Goal: Check status: Check status

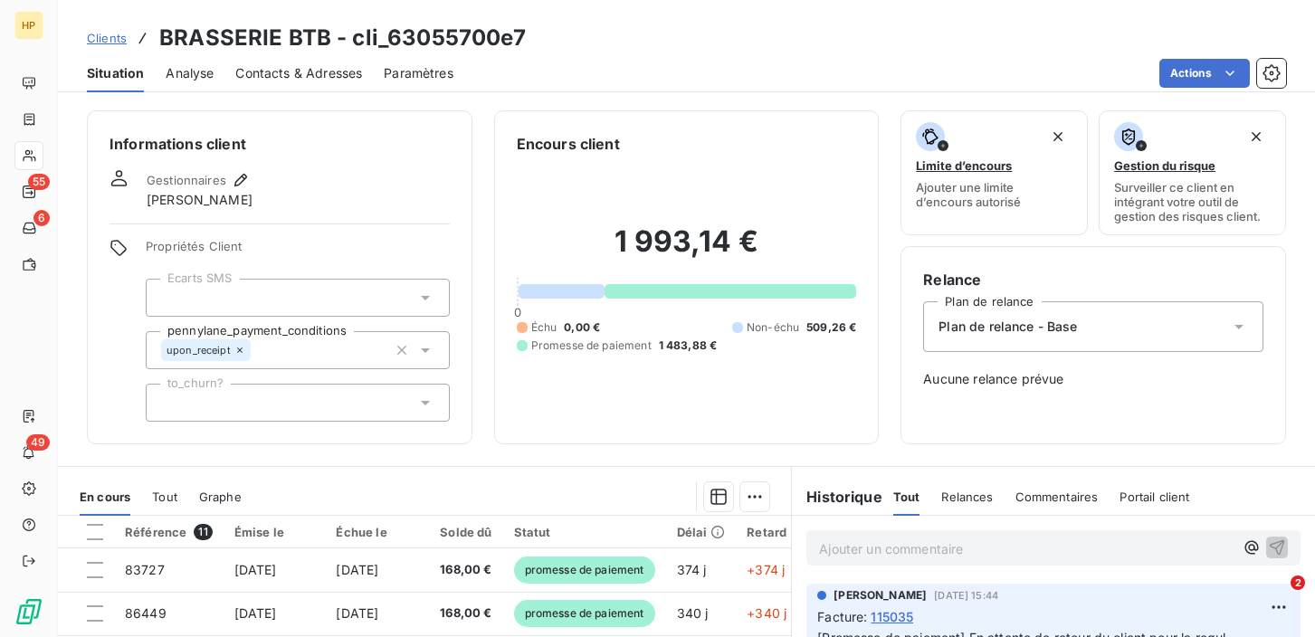
scroll to position [169, 0]
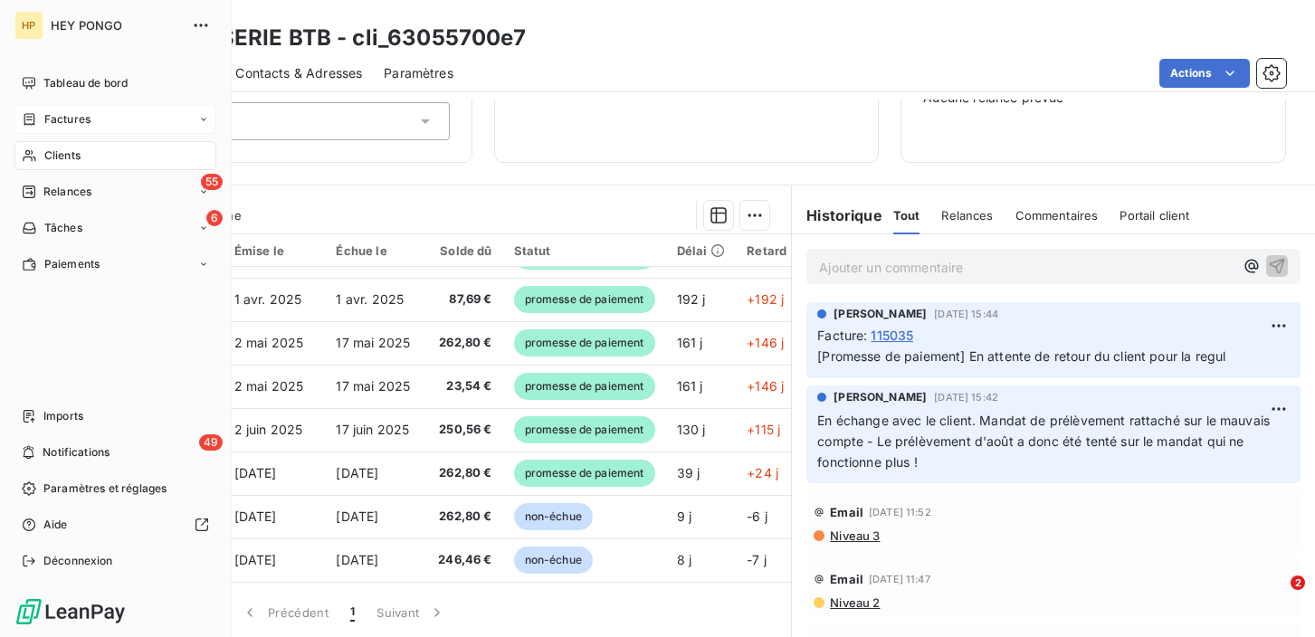
click at [41, 123] on div "Factures" at bounding box center [56, 119] width 69 height 16
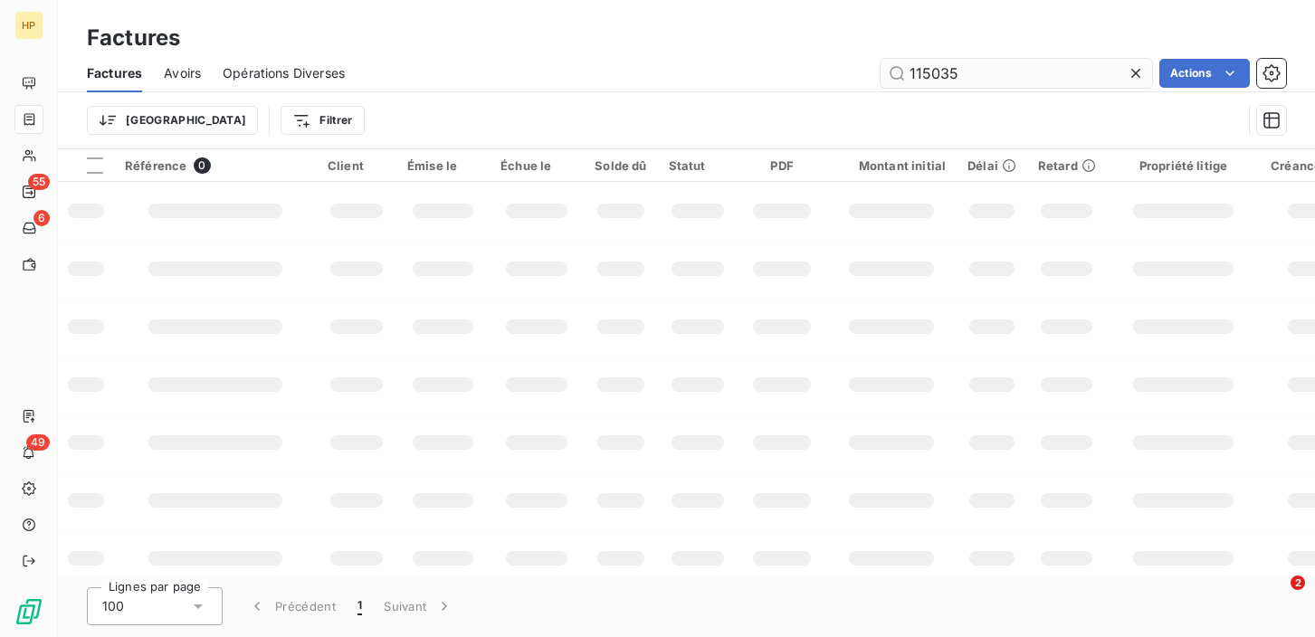
drag, startPoint x: 983, startPoint y: 73, endPoint x: 906, endPoint y: 73, distance: 76.9
click at [906, 73] on input "115035" at bounding box center [1017, 73] width 272 height 29
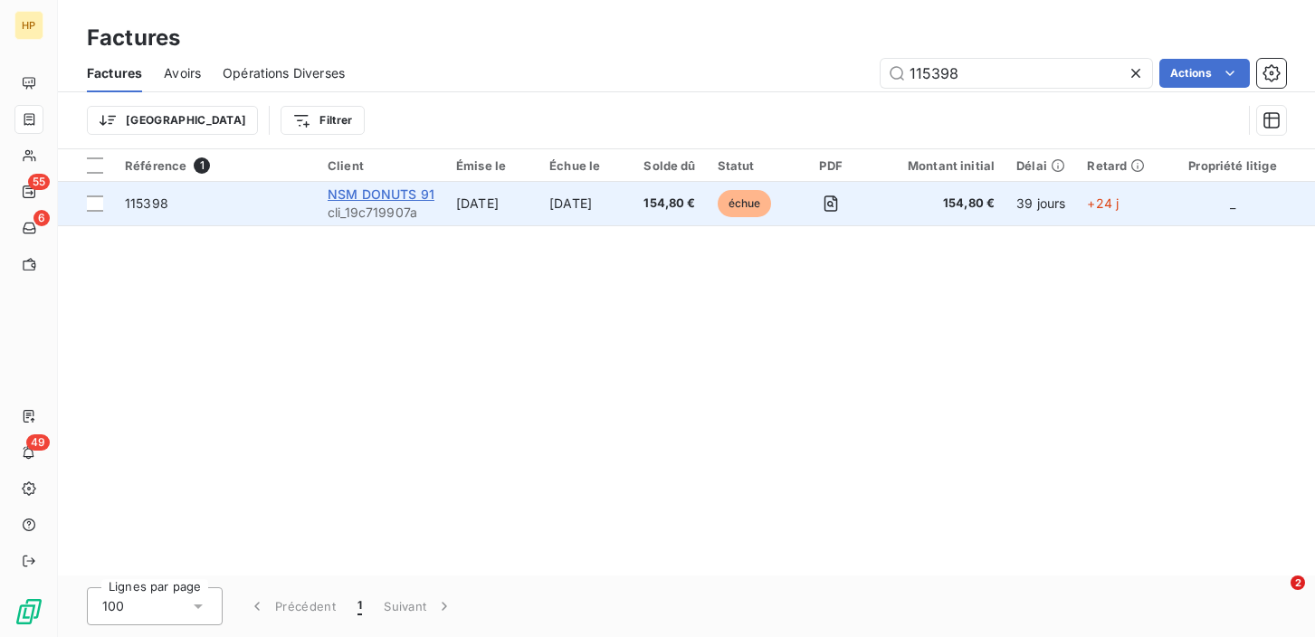
type input "115398"
click at [398, 202] on span "NSM DONUTS 91" at bounding box center [381, 193] width 107 height 15
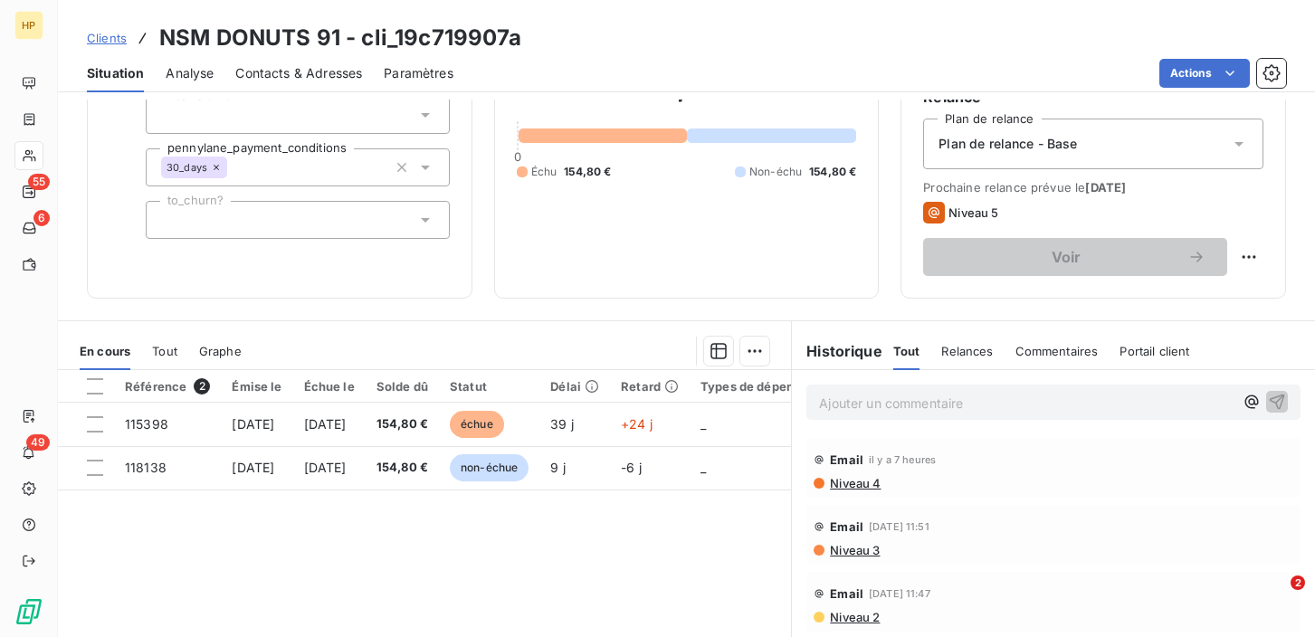
scroll to position [182, 0]
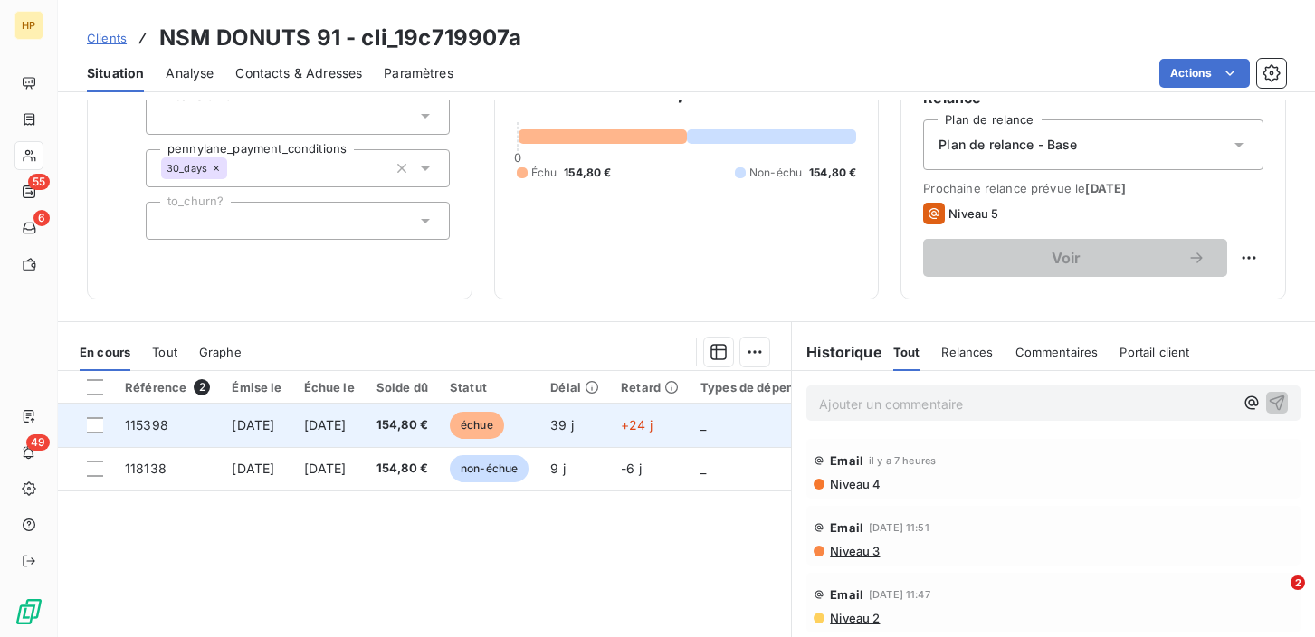
click at [426, 431] on td "154,80 €" at bounding box center [402, 425] width 73 height 43
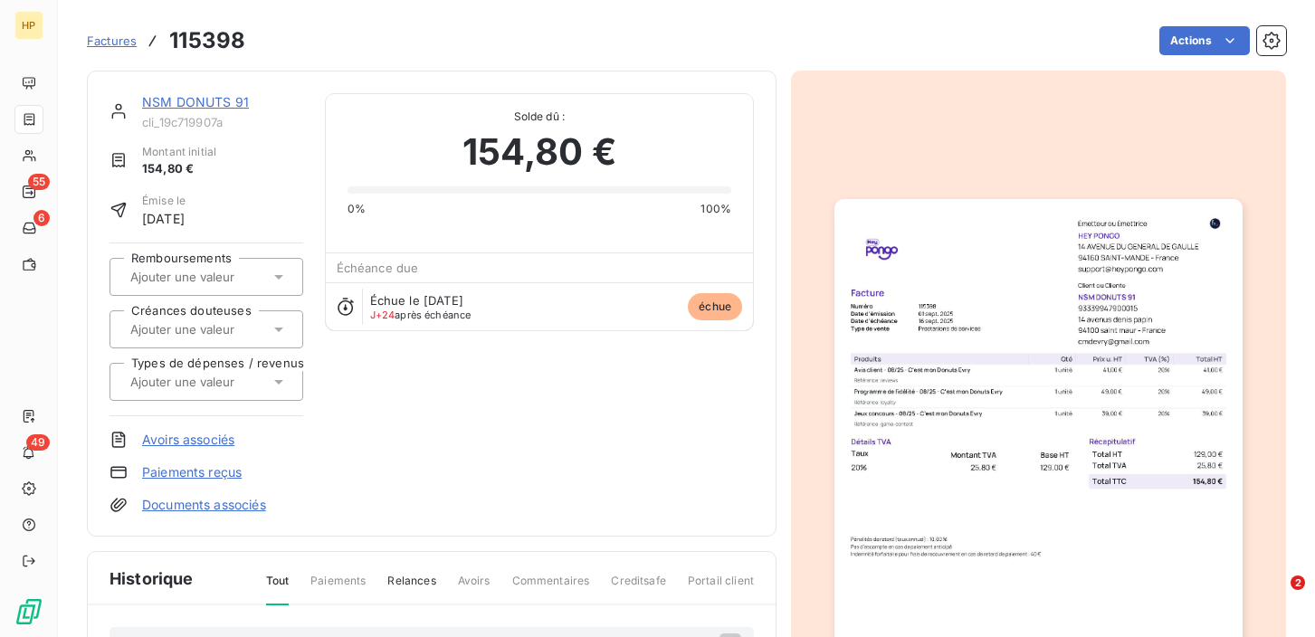
click at [218, 102] on link "NSM DONUTS 91" at bounding box center [195, 101] width 107 height 15
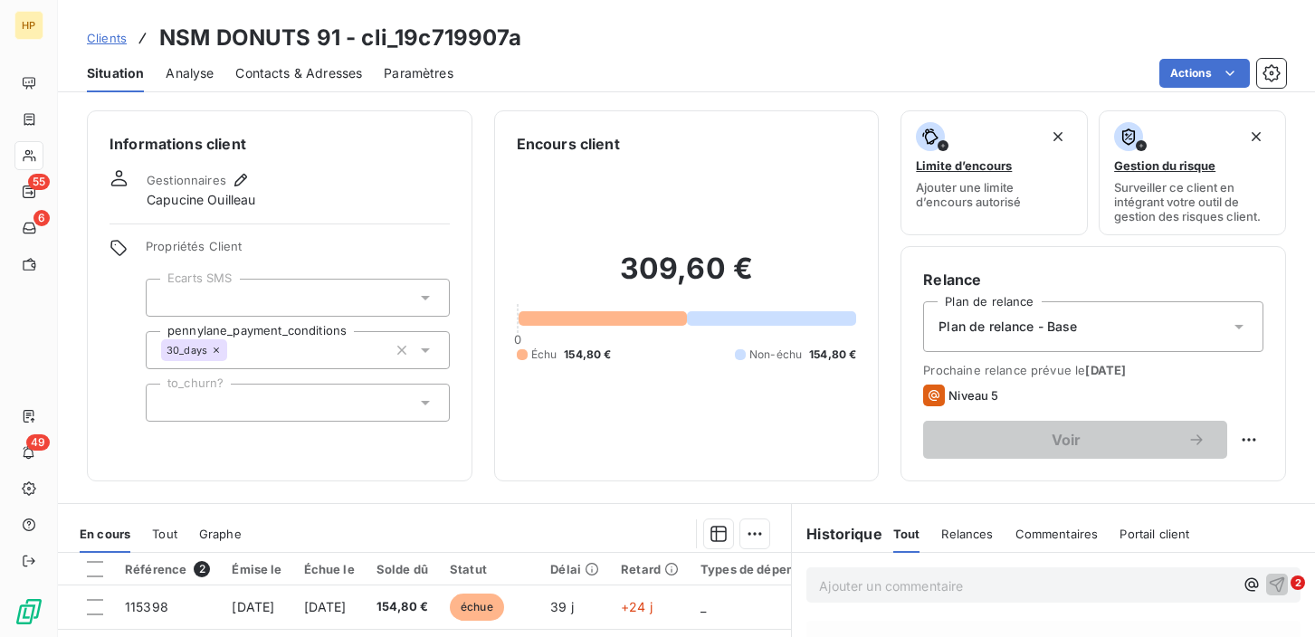
scroll to position [68, 0]
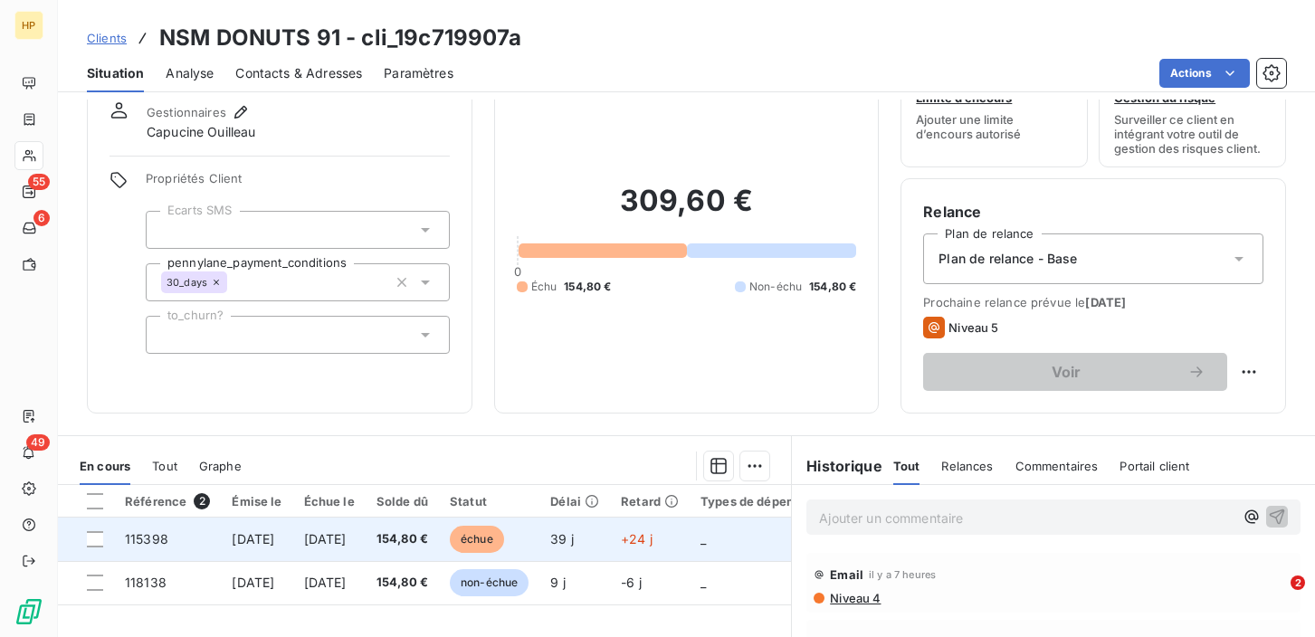
click at [347, 533] on span "[DATE]" at bounding box center [325, 538] width 43 height 15
